Goal: Task Accomplishment & Management: Manage account settings

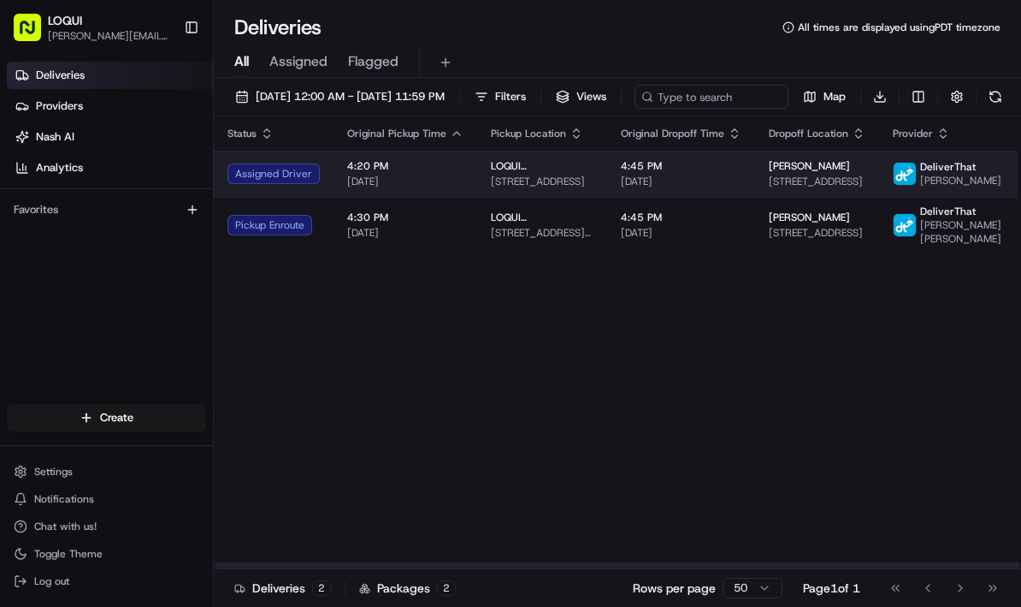
click at [297, 184] on div "Assigned Driver" at bounding box center [274, 173] width 92 height 21
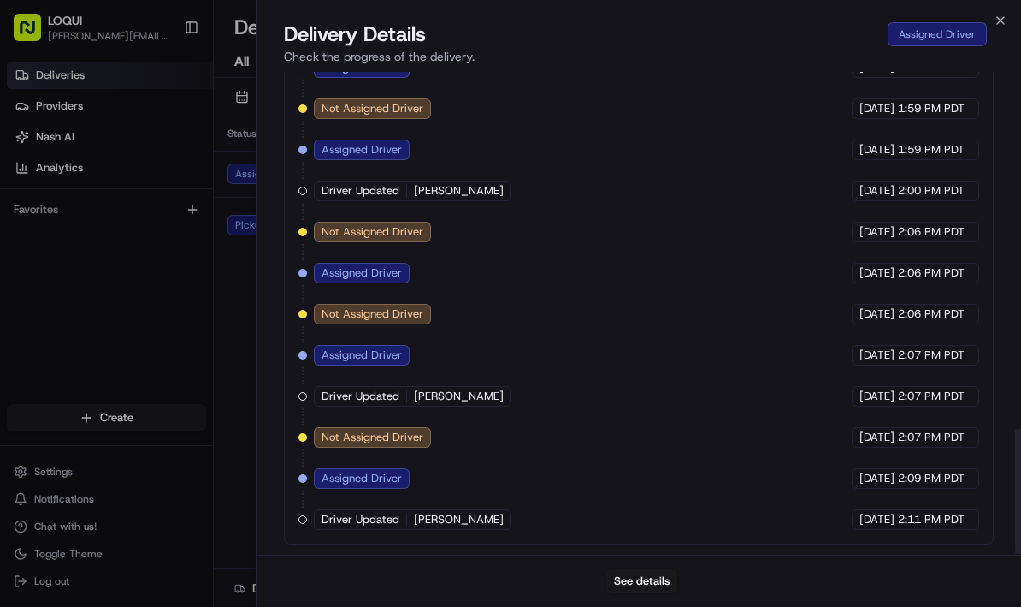
scroll to position [1364, 0]
click at [638, 576] on button "See details" at bounding box center [642, 581] width 71 height 24
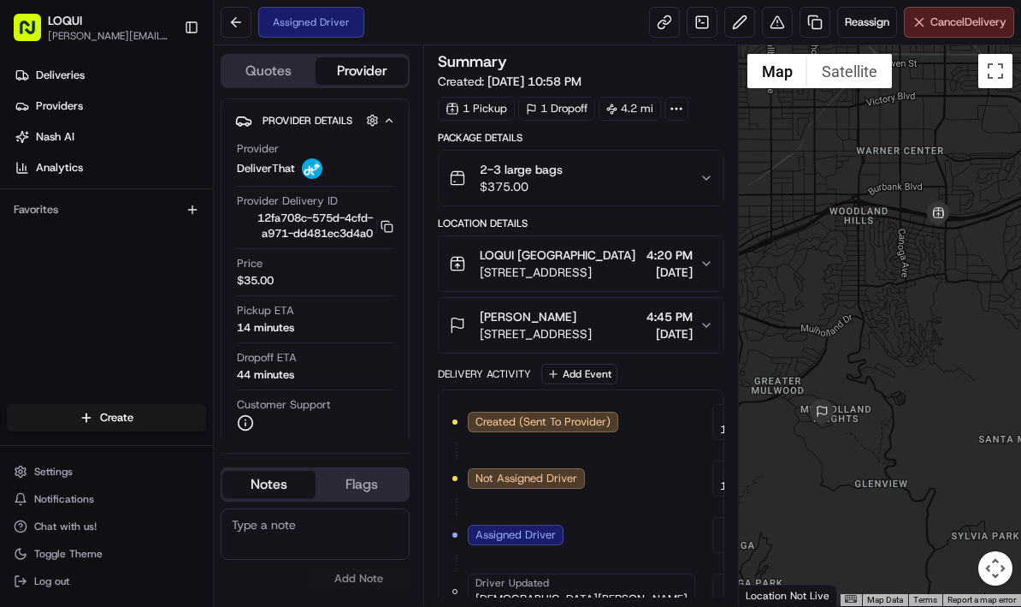
click at [960, 26] on span "Cancel Delivery" at bounding box center [969, 22] width 76 height 15
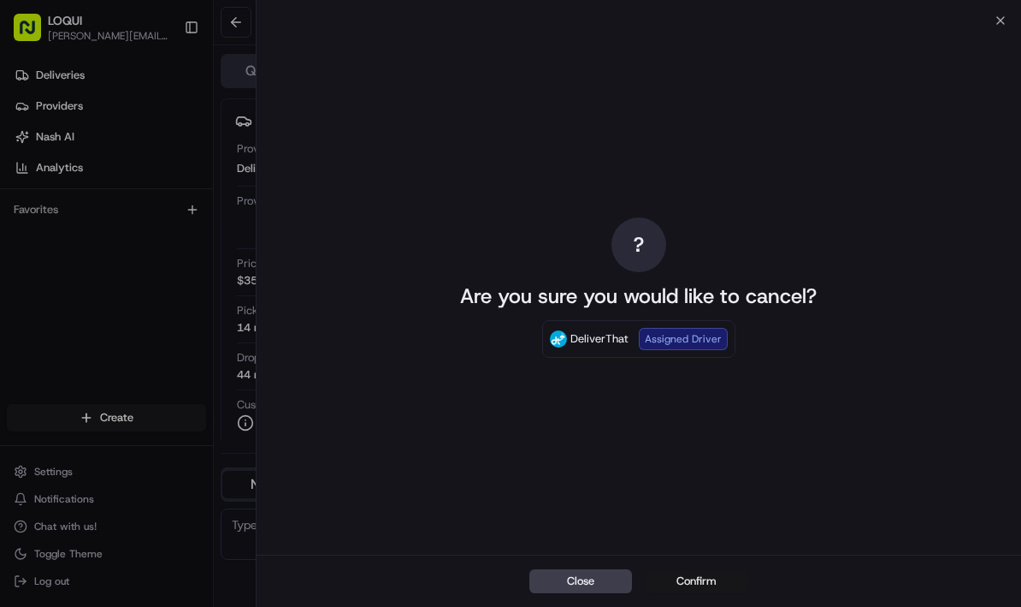
click at [696, 580] on button "Confirm" at bounding box center [697, 581] width 103 height 24
